Goal: Task Accomplishment & Management: Manage account settings

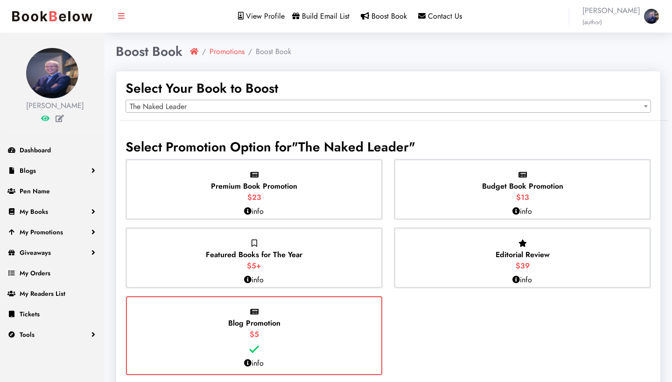
select select "150819"
click at [54, 263] on link "Giveaways" at bounding box center [52, 252] width 104 height 21
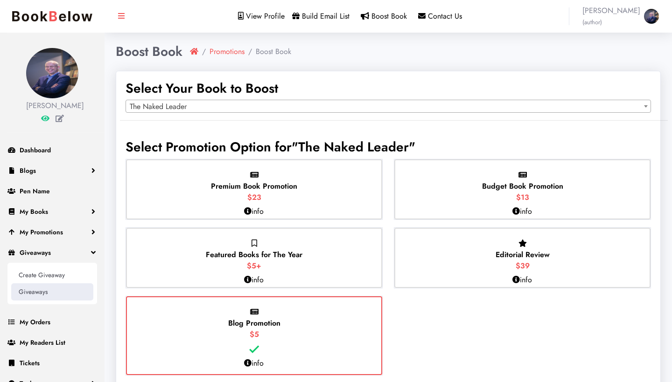
click at [45, 300] on link "Giveaways" at bounding box center [52, 292] width 82 height 17
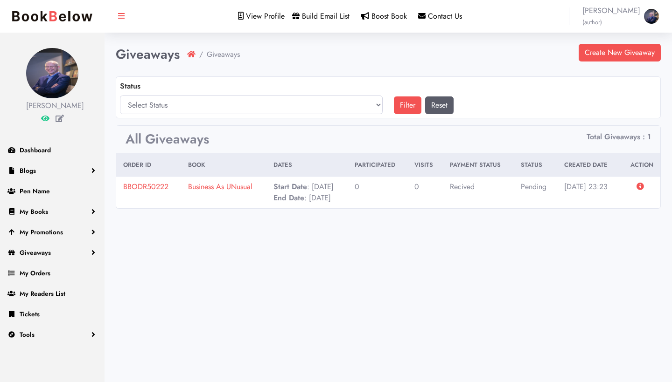
click at [227, 186] on link "Business As UNusual" at bounding box center [220, 186] width 64 height 11
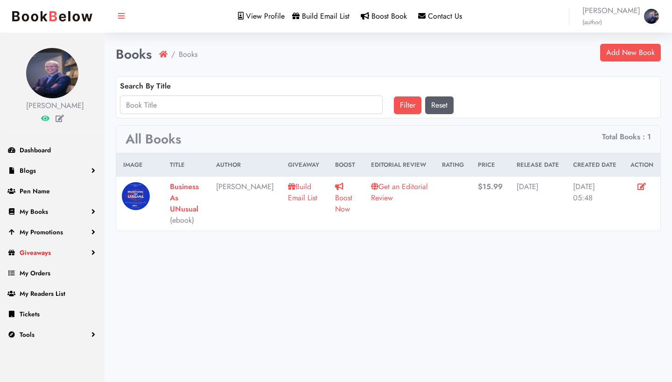
click at [66, 263] on link "Giveaways" at bounding box center [52, 252] width 104 height 21
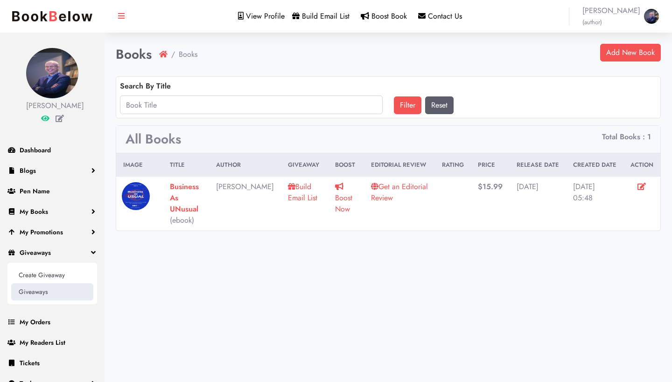
click at [49, 300] on link "Giveaways" at bounding box center [52, 292] width 82 height 17
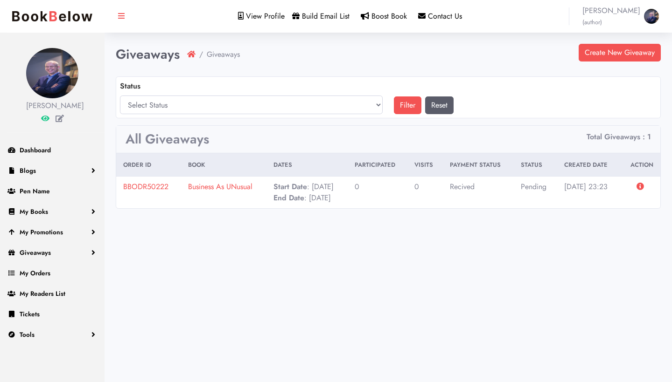
click at [641, 185] on icon at bounding box center [639, 186] width 7 height 7
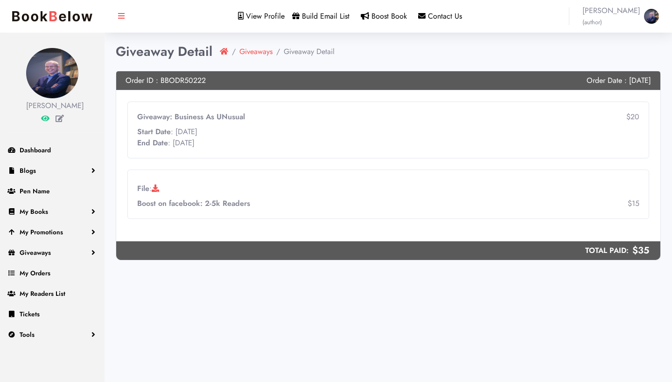
click at [263, 48] on link "Giveaways" at bounding box center [255, 51] width 33 height 11
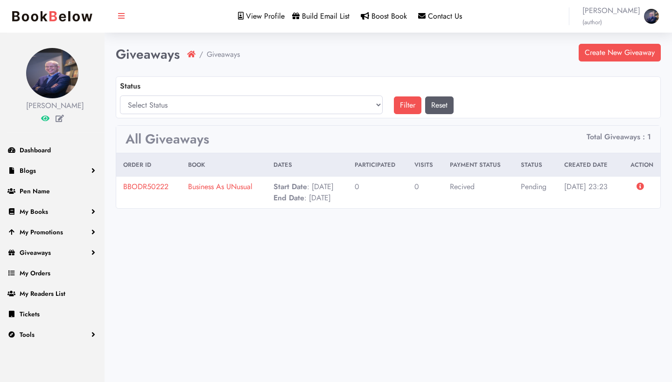
click at [154, 183] on link "BBODR50222" at bounding box center [145, 186] width 45 height 11
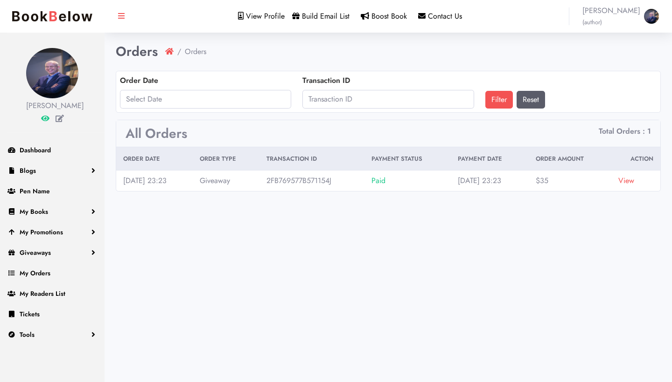
click at [630, 178] on link "View" at bounding box center [626, 180] width 16 height 11
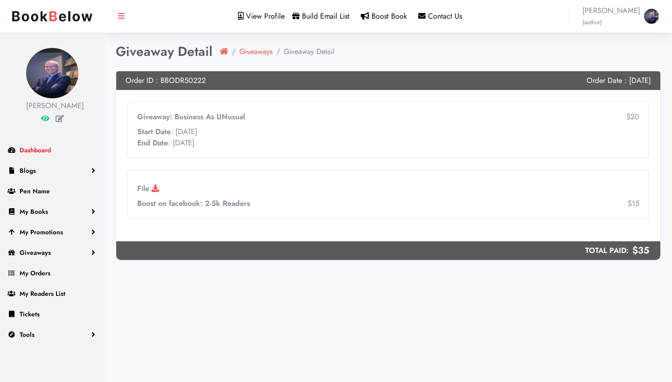
click at [55, 160] on link "Dashboard" at bounding box center [52, 150] width 104 height 21
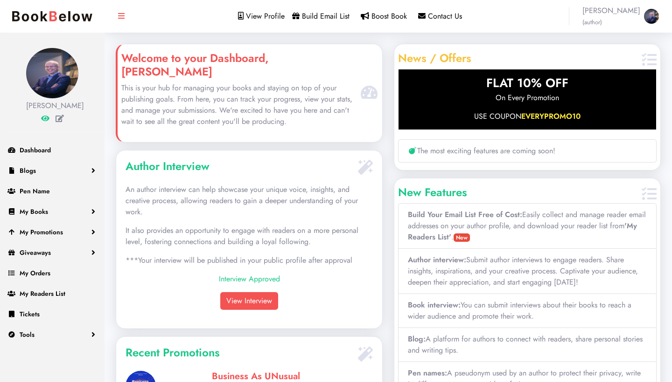
scroll to position [161, 266]
click at [50, 237] on span "My Promotions" at bounding box center [41, 232] width 43 height 9
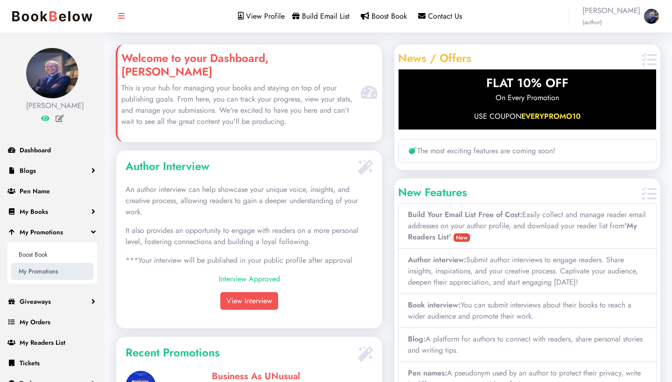
click at [48, 280] on link "My Promotions" at bounding box center [52, 271] width 82 height 17
